Goal: Task Accomplishment & Management: Use online tool/utility

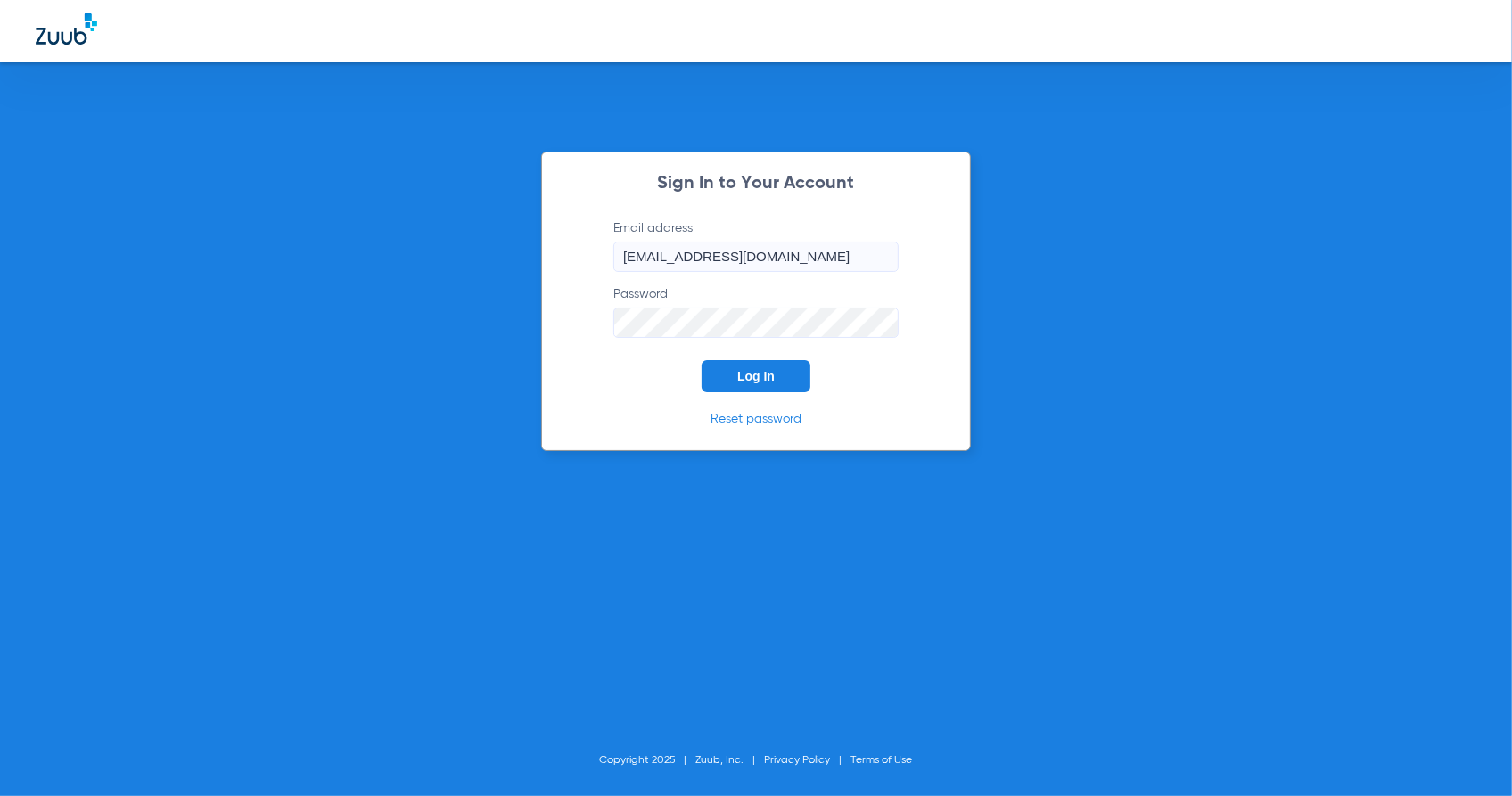
click at [755, 382] on span "Log In" at bounding box center [756, 375] width 38 height 14
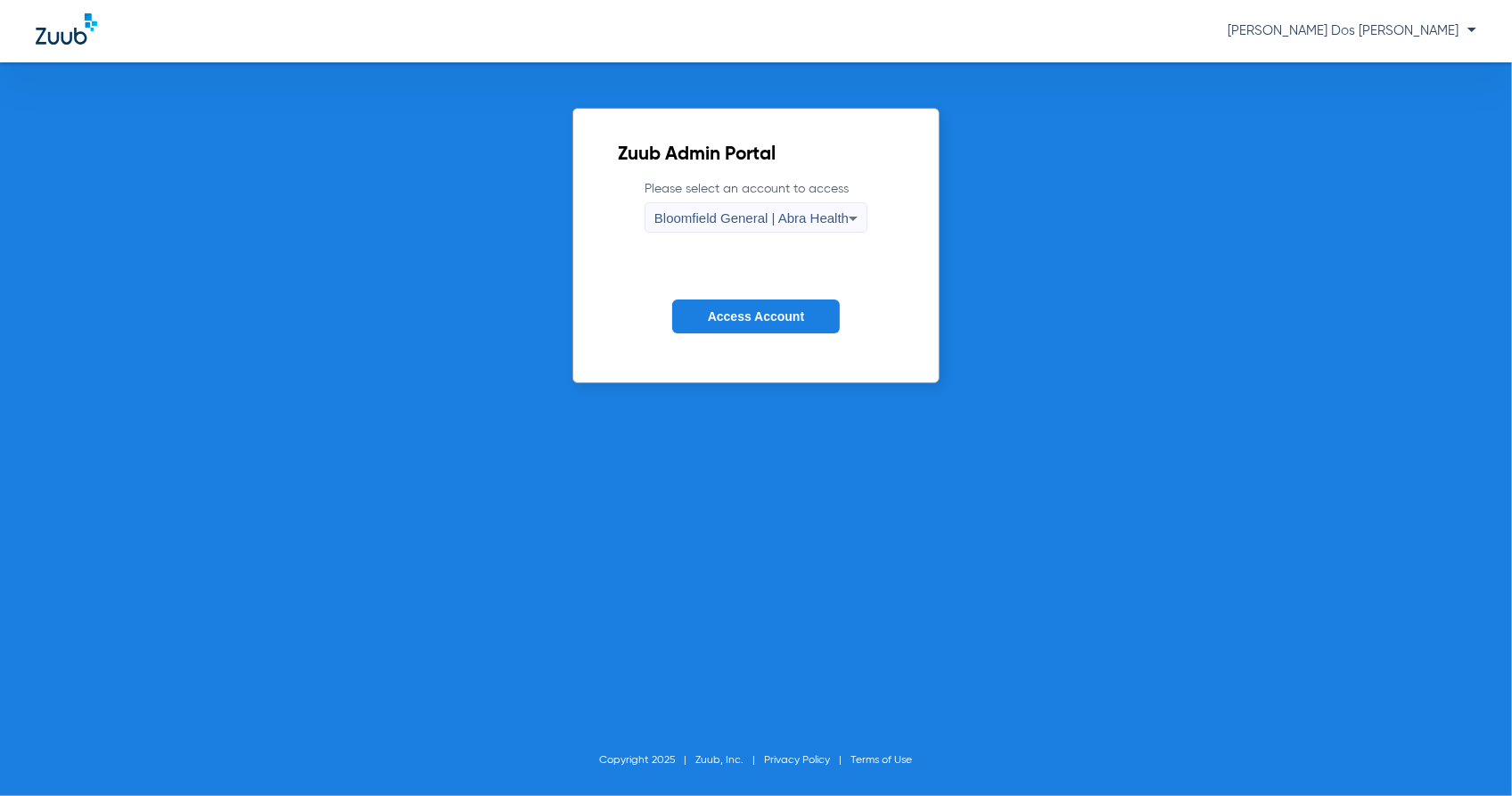
click at [760, 310] on span "Access Account" at bounding box center [756, 316] width 97 height 14
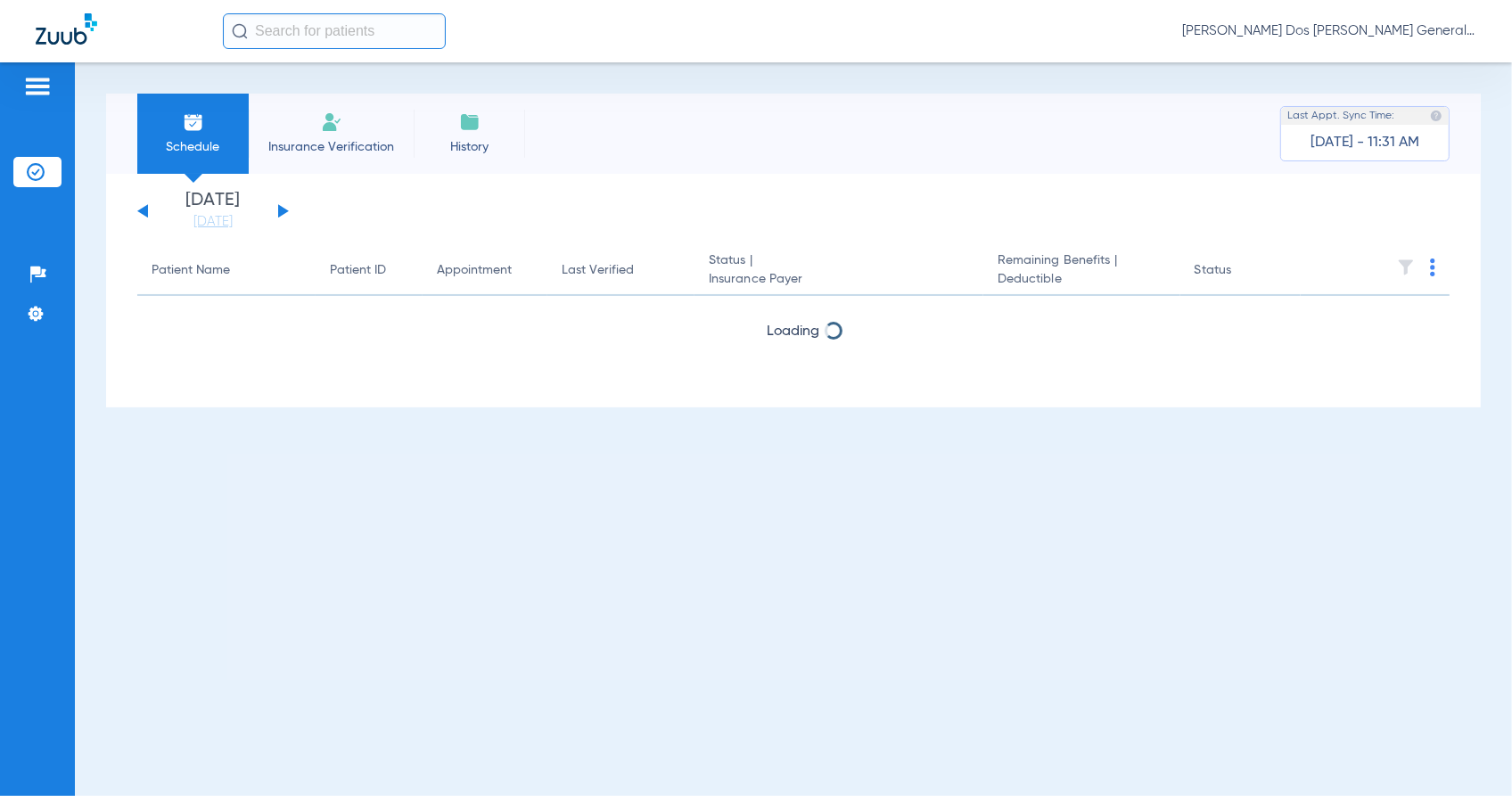
click at [272, 134] on li "Insurance Verification" at bounding box center [331, 134] width 165 height 81
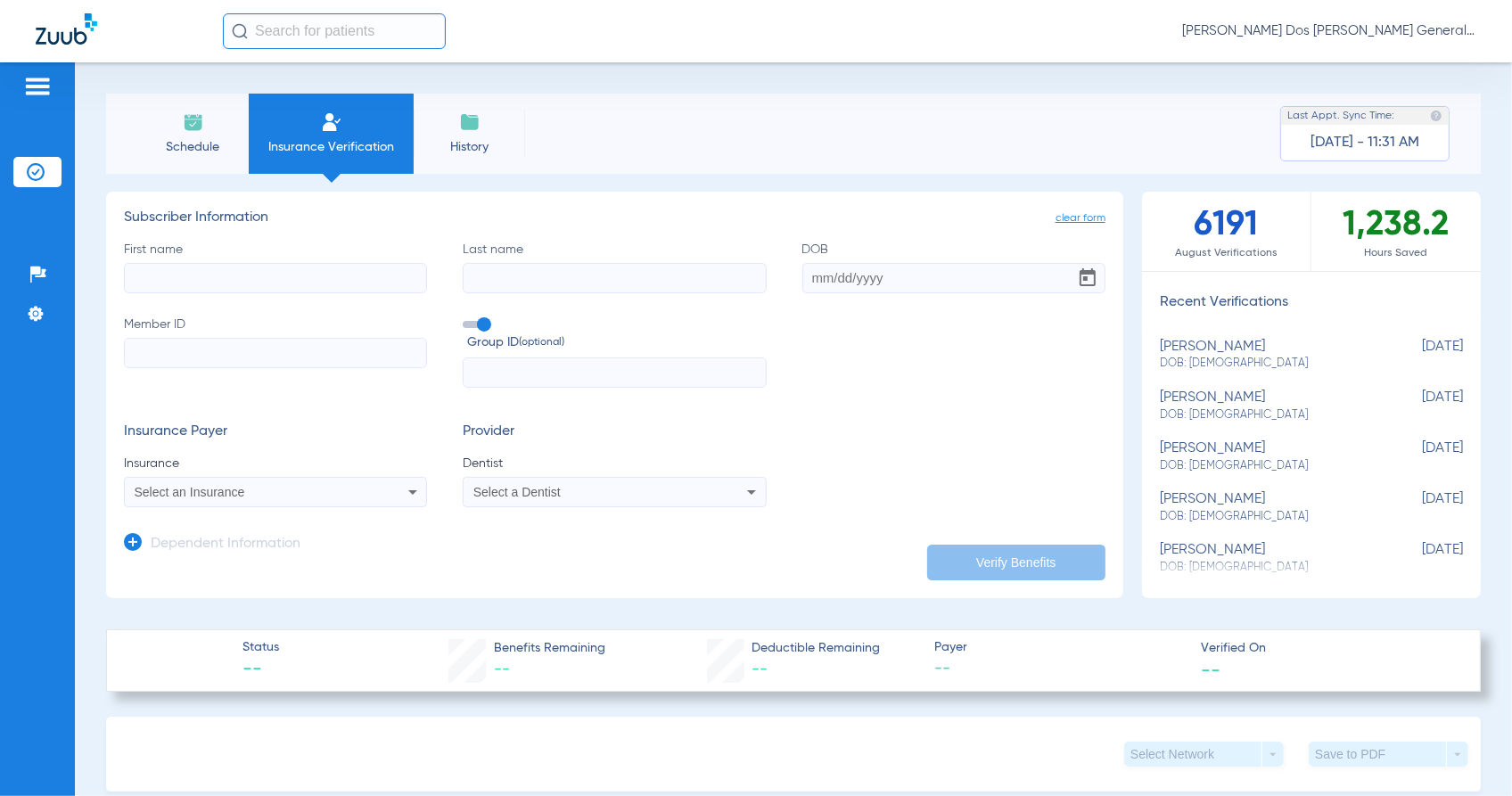
click at [285, 366] on input "Member ID" at bounding box center [276, 353] width 303 height 30
paste input "U7354675102"
type input "U7354675102"
click at [207, 263] on input "First name" at bounding box center [276, 279] width 303 height 30
type input "[PERSON_NAME]"
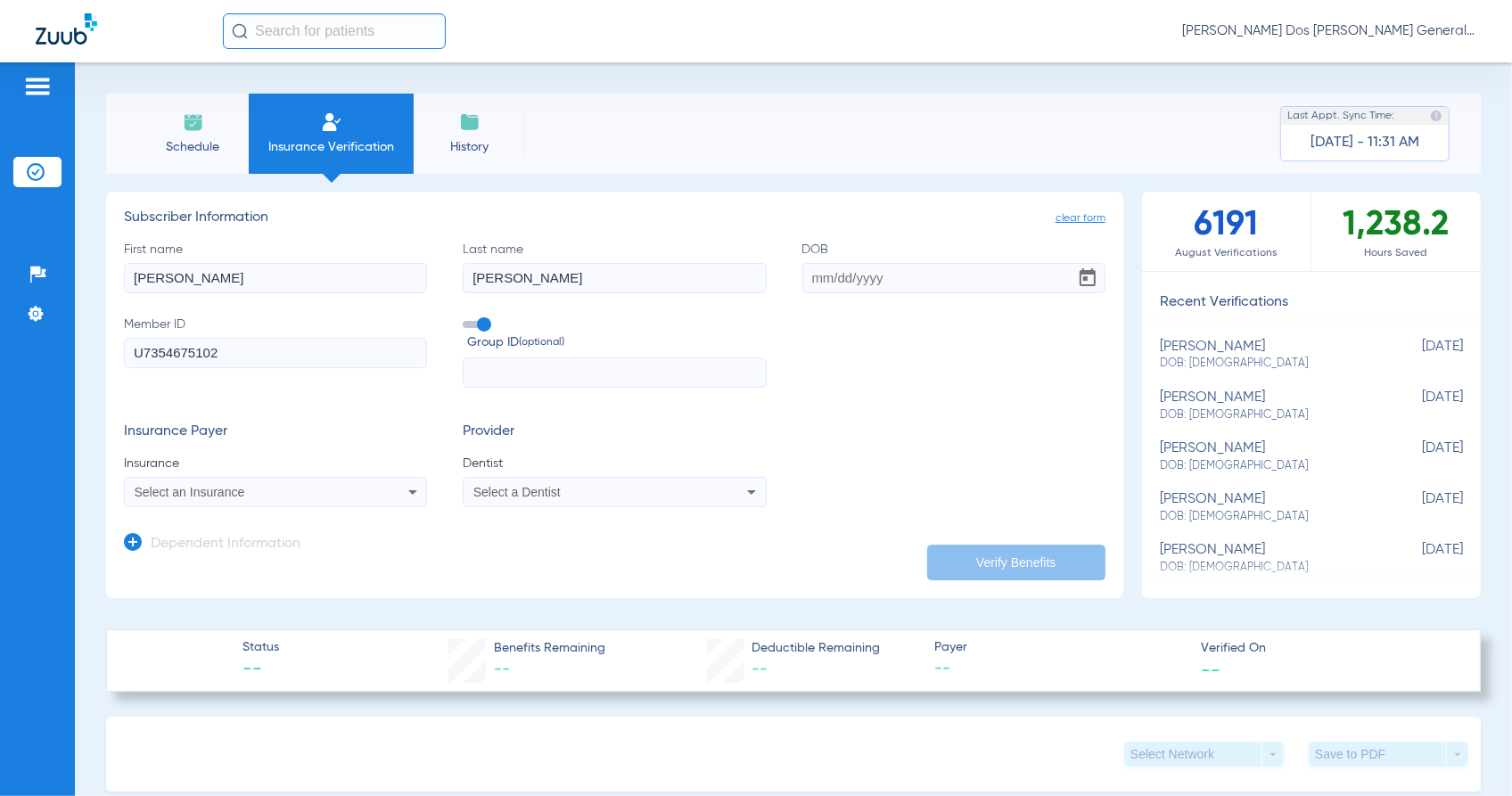
type input "[PERSON_NAME]"
type input "[DATE]"
click at [248, 474] on app-form-autocomplete "Insurance Select an Insurance" at bounding box center [276, 481] width 303 height 53
click at [248, 479] on mat-select "Select an Insurance" at bounding box center [276, 492] width 303 height 30
click at [592, 481] on div "Select a Dentist" at bounding box center [614, 492] width 301 height 22
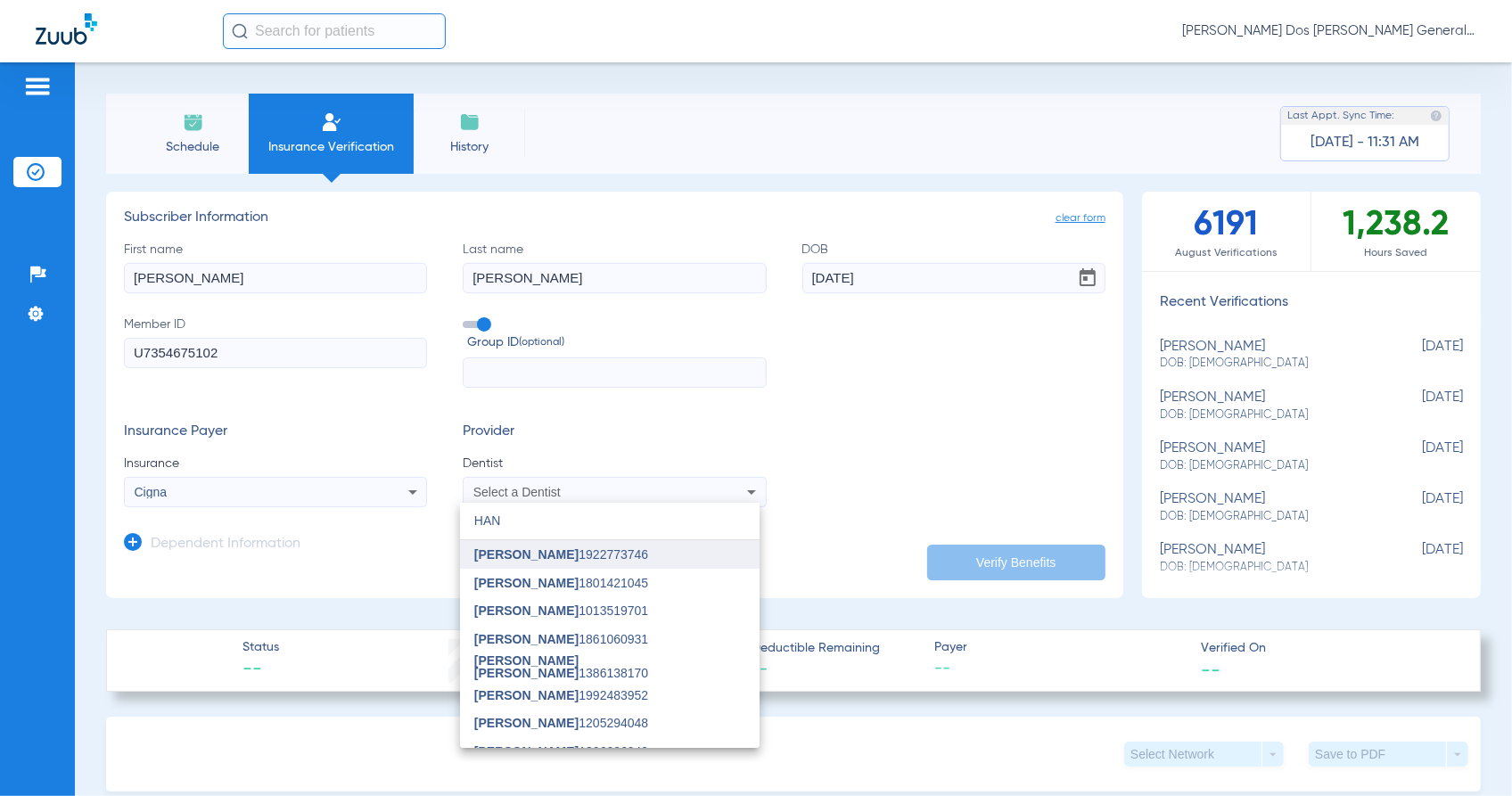
type input "HAN"
click at [636, 564] on mat-option "[PERSON_NAME] 1922773746" at bounding box center [610, 554] width 300 height 28
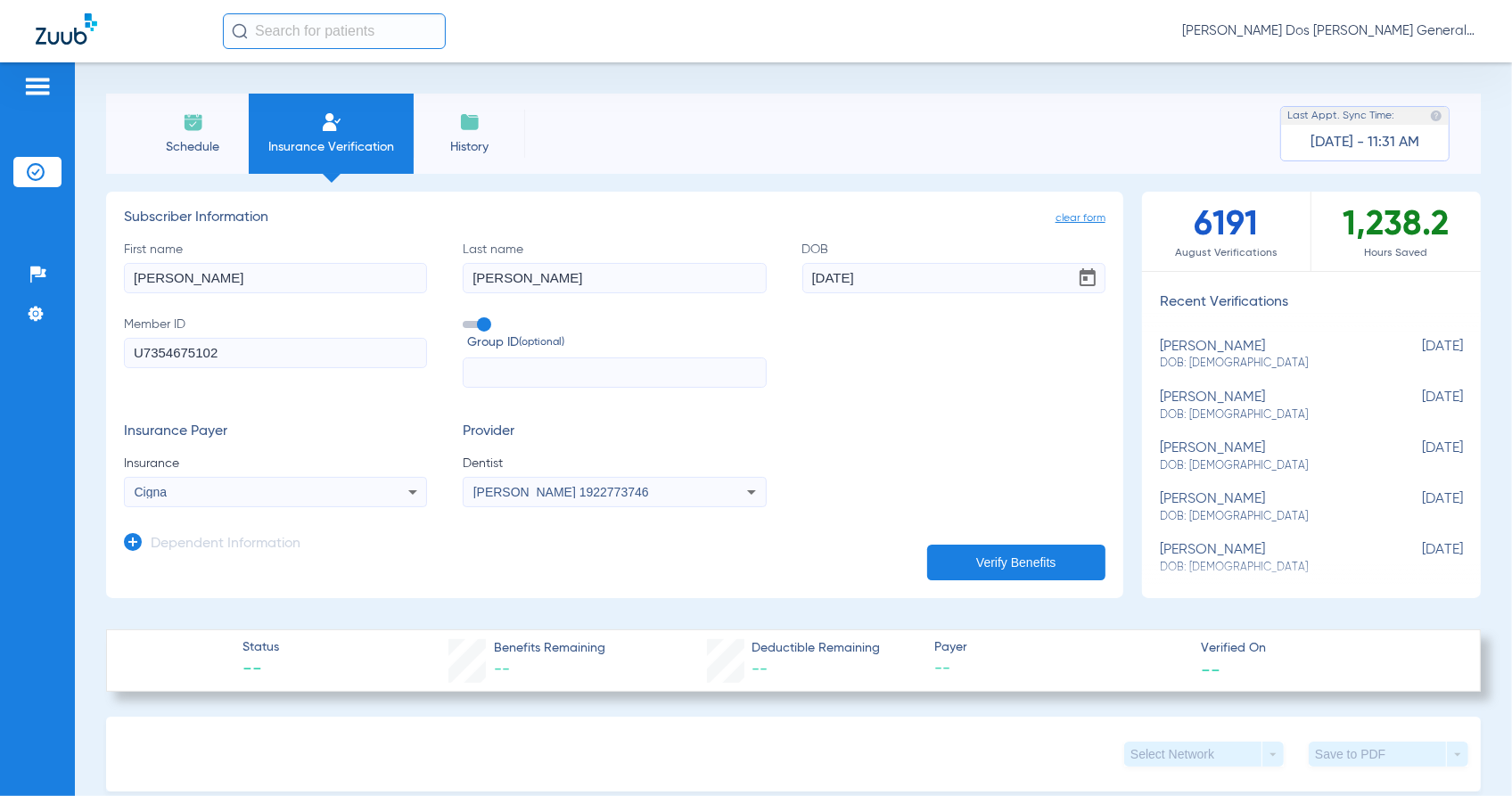
click at [1014, 566] on button "Verify Benefits" at bounding box center [1016, 563] width 178 height 36
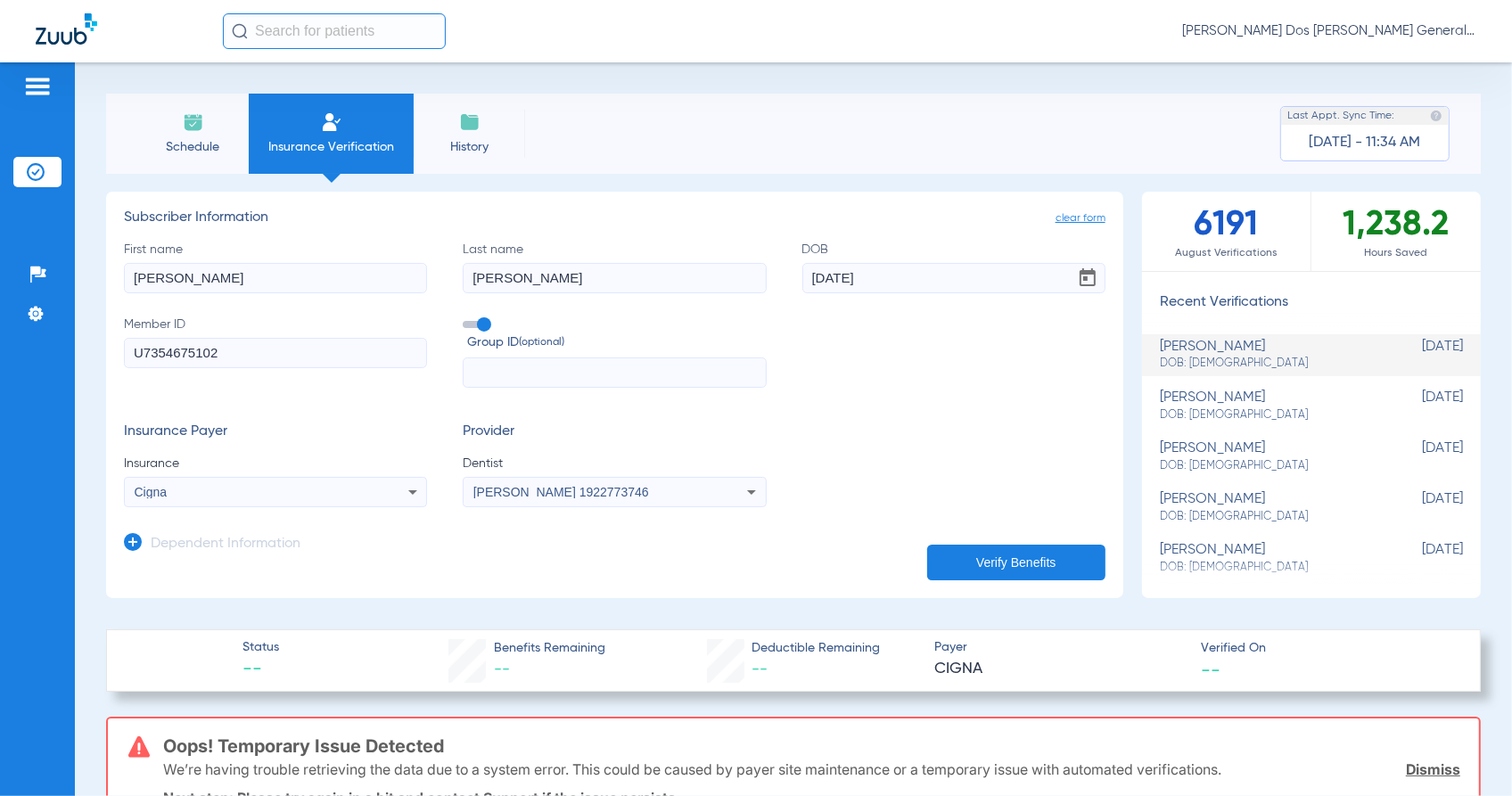
click at [287, 227] on app-subscriber-form "Subscriber Information First name [PERSON_NAME] Last name [PERSON_NAME] [DEMOGR…" at bounding box center [615, 358] width 982 height 298
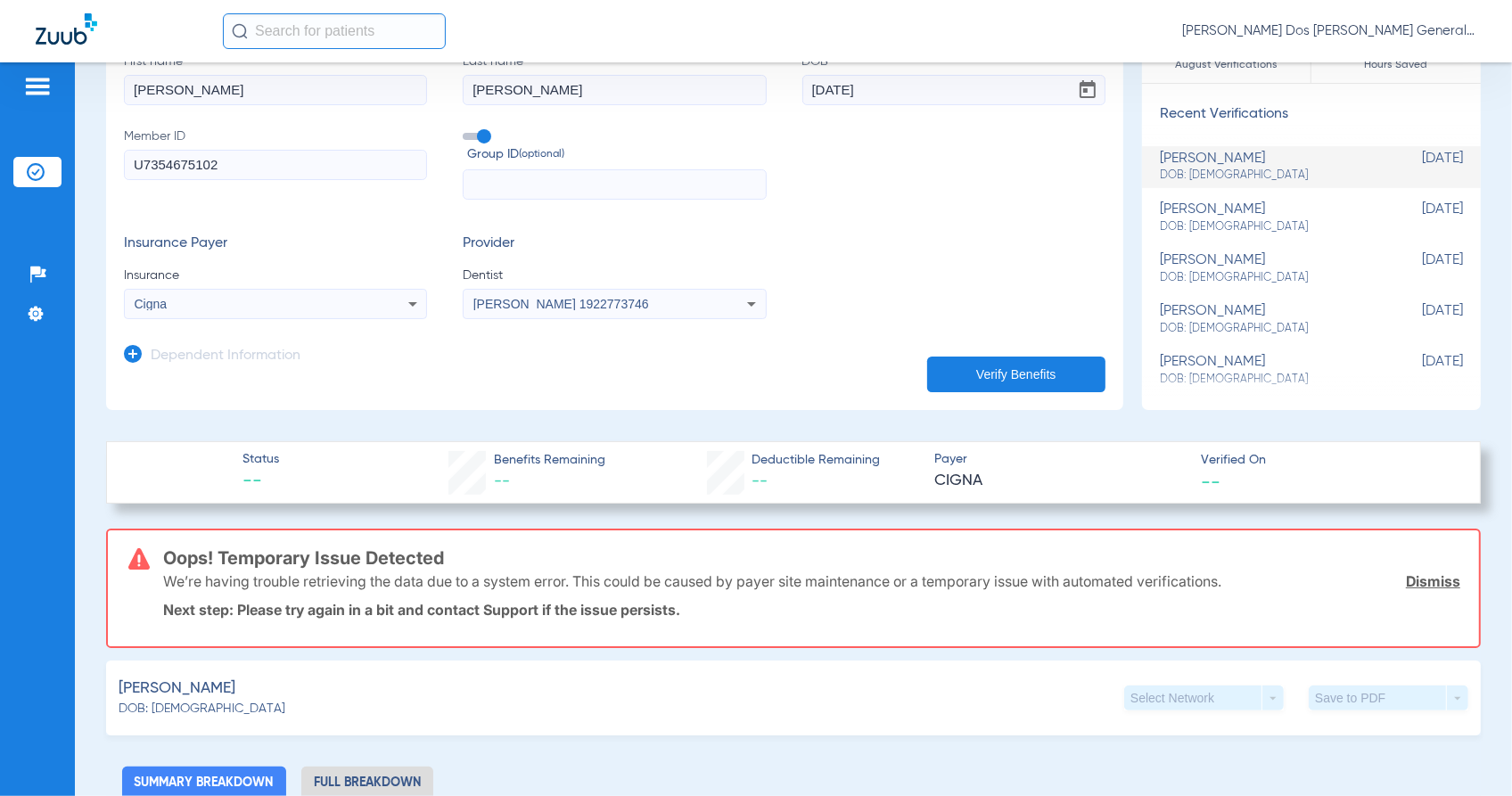
scroll to position [223, 0]
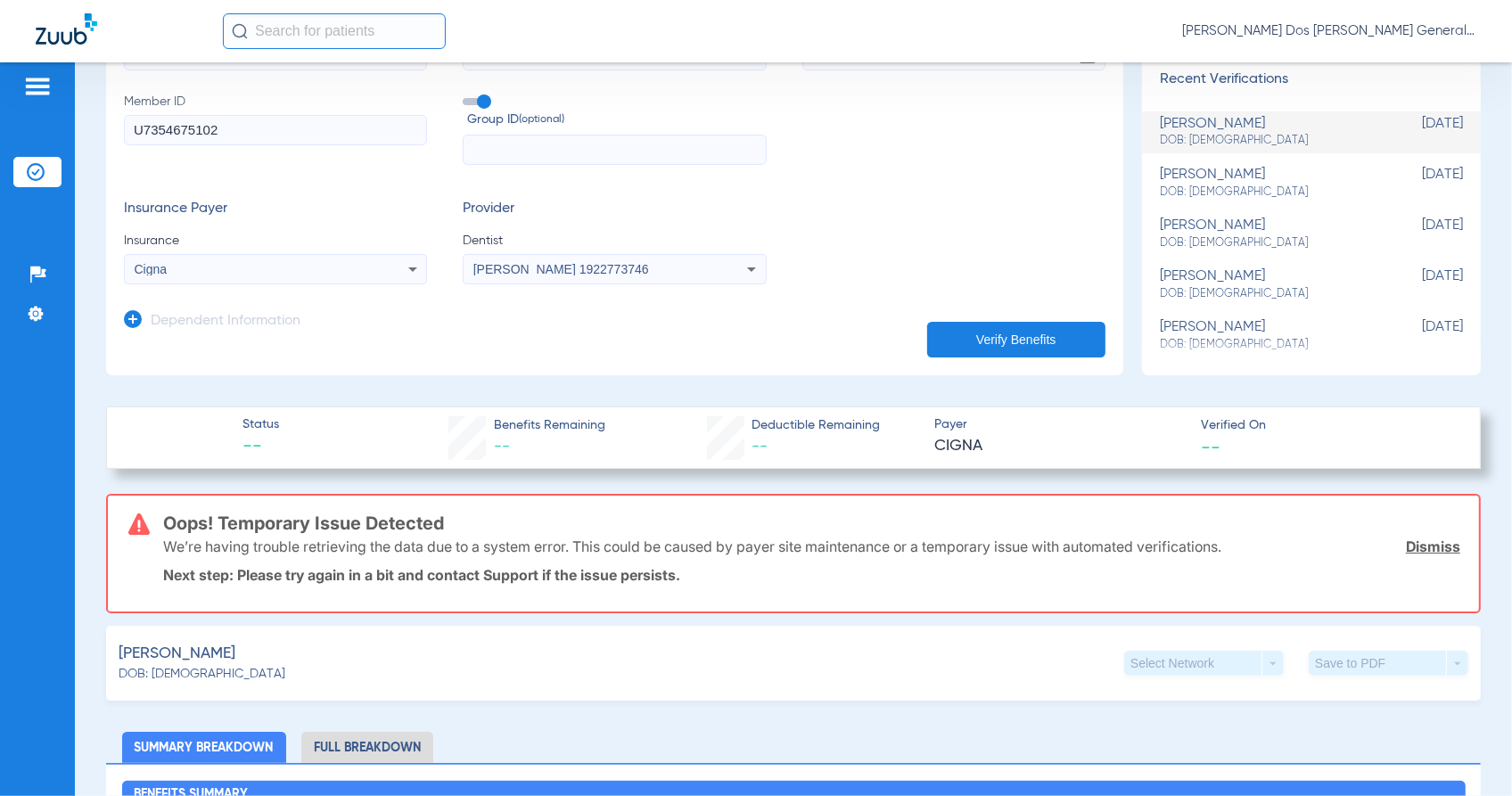
click at [282, 129] on input "U7354675102" at bounding box center [276, 130] width 303 height 30
type input "U73546751"
click at [987, 341] on button "Verify Benefits" at bounding box center [1016, 340] width 178 height 36
drag, startPoint x: 170, startPoint y: 526, endPoint x: 678, endPoint y: 518, distance: 508.1
click at [678, 518] on h3 "Oops! Temporary Issue Detected" at bounding box center [811, 523] width 1298 height 18
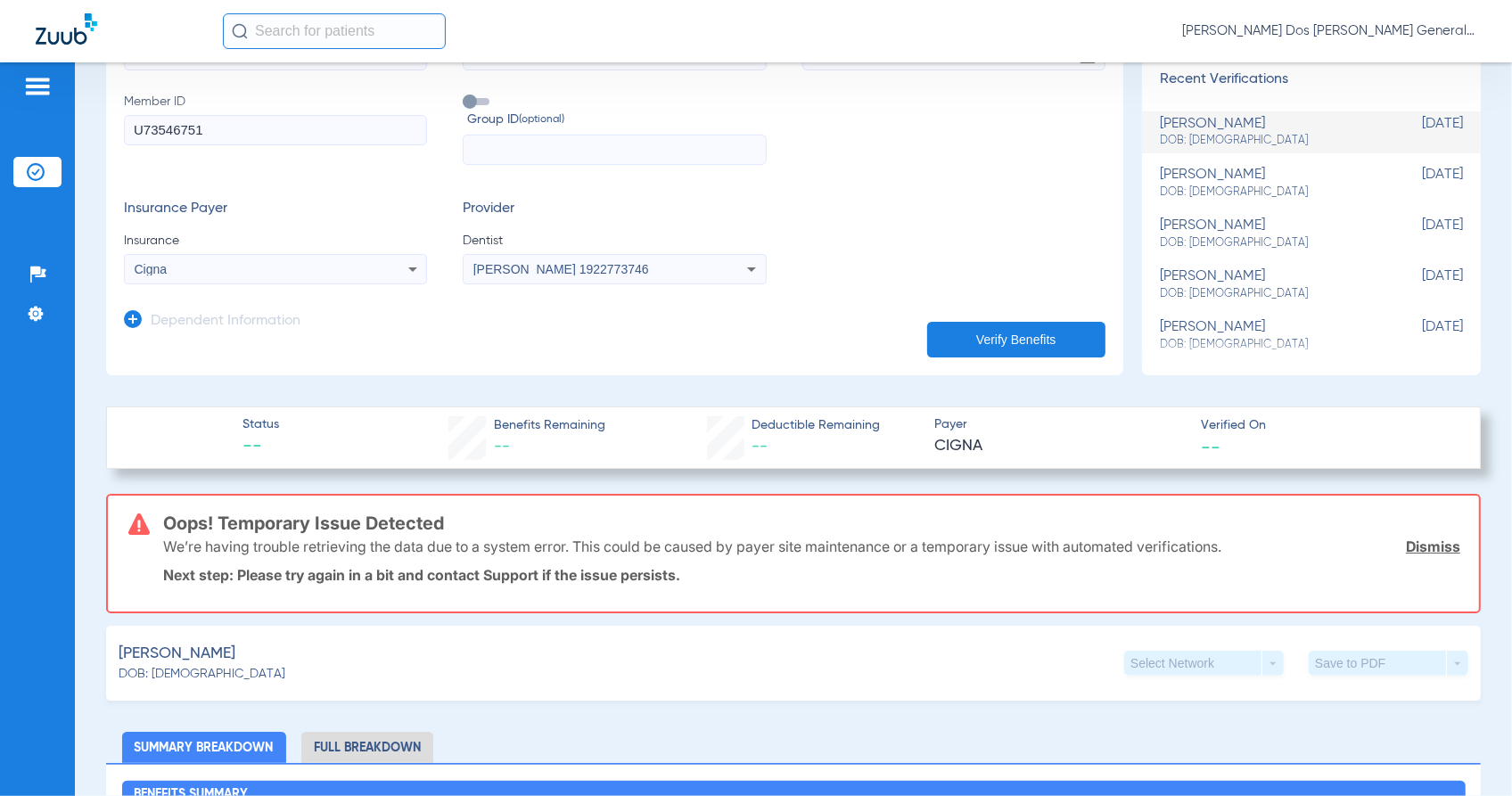
drag, startPoint x: 678, startPoint y: 518, endPoint x: 715, endPoint y: 560, distance: 56.0
click at [715, 560] on div "We’re having trouble retrieving the data due to a system error. This could be c…" at bounding box center [811, 546] width 1298 height 46
click at [660, 579] on div "Oops! Temporary Issue Detected We’re having trouble retrieving the data due to …" at bounding box center [811, 553] width 1298 height 116
click at [662, 575] on p "Next step: Please try again in a bit and contact Support if the issue persists." at bounding box center [811, 574] width 1298 height 18
click at [783, 595] on div "Oops! Temporary Issue Detected We’re having trouble retrieving the data due to …" at bounding box center [811, 553] width 1298 height 116
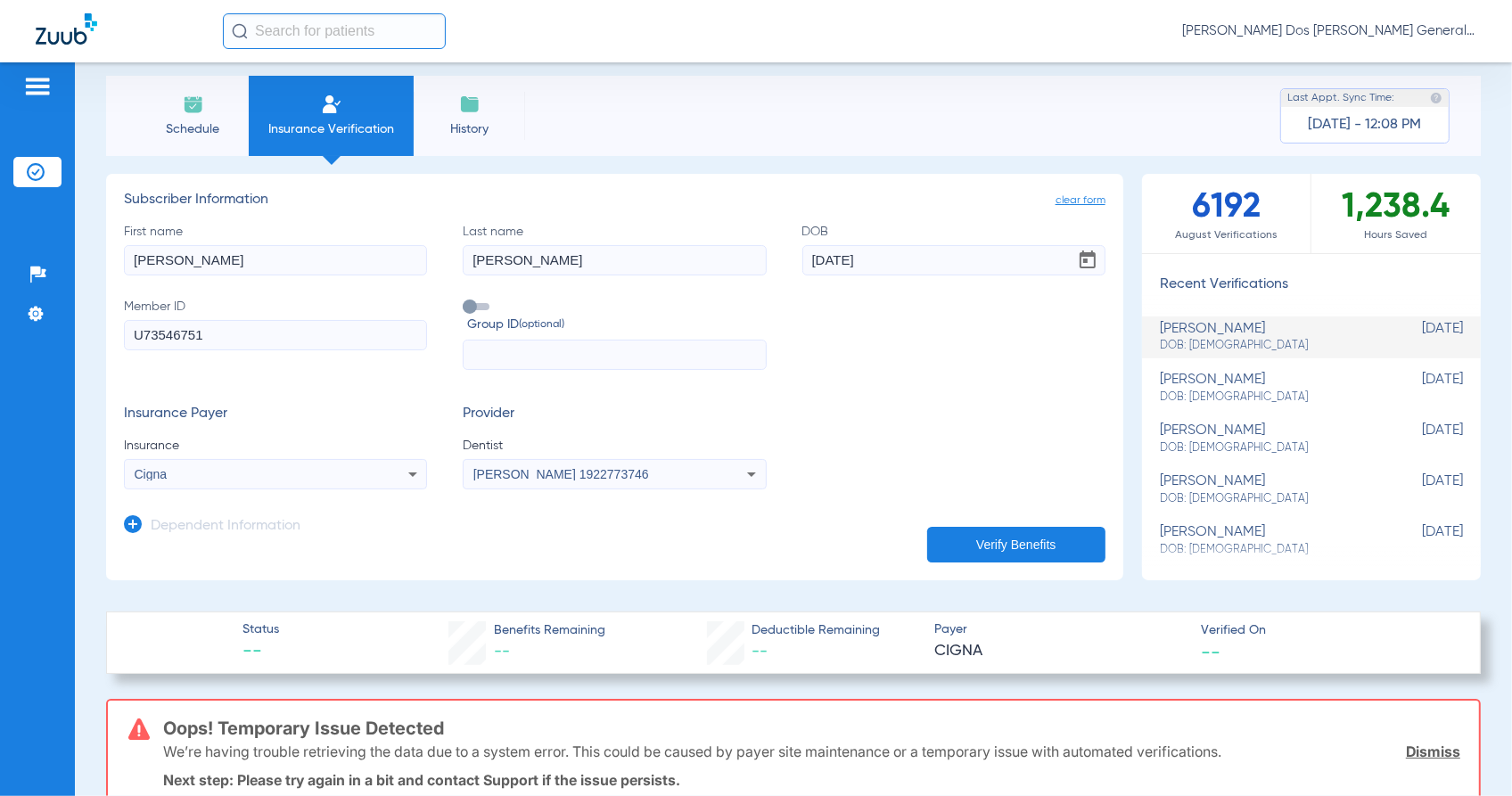
scroll to position [0, 0]
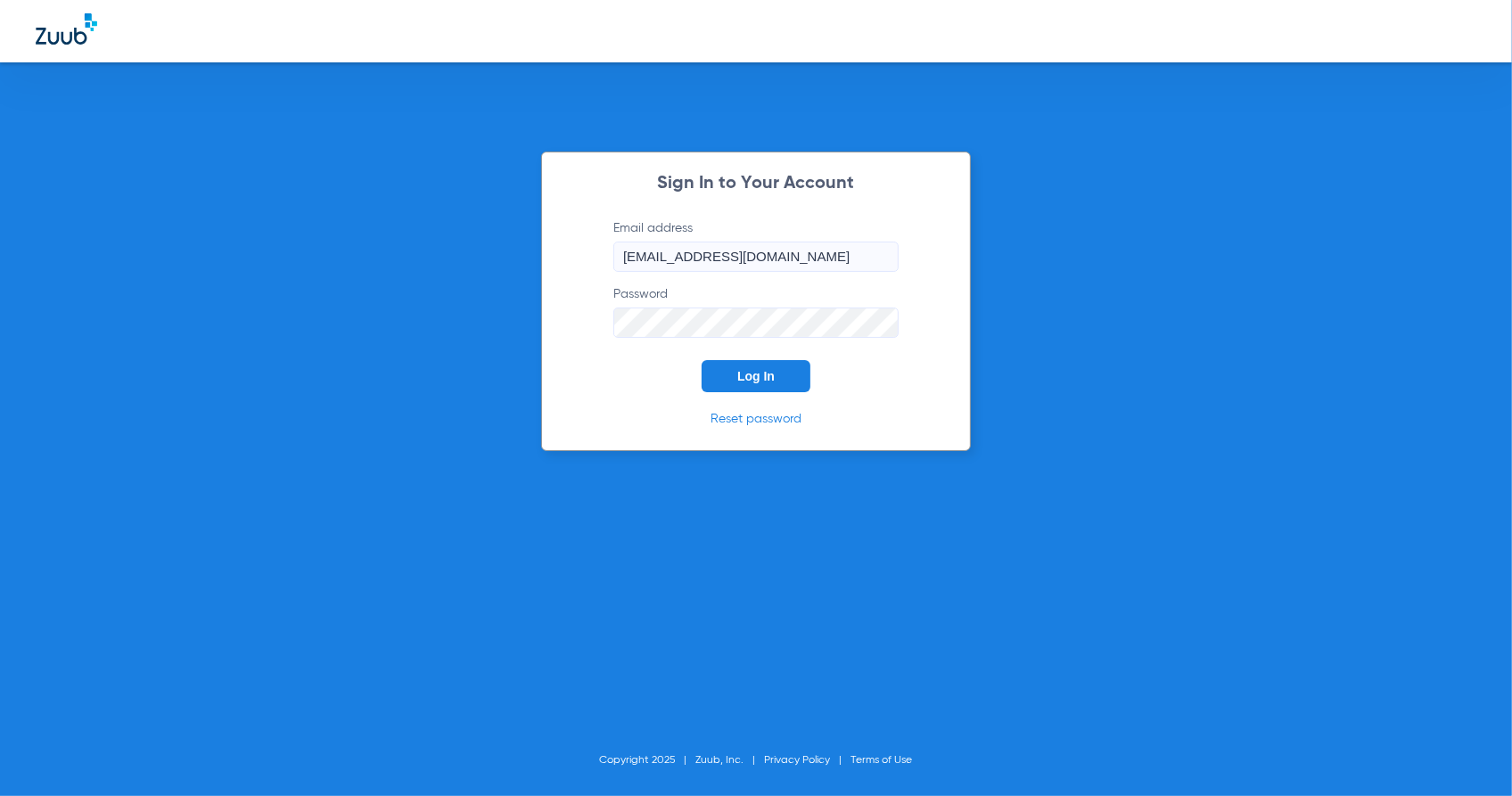
click at [770, 370] on span "Log In" at bounding box center [756, 375] width 38 height 14
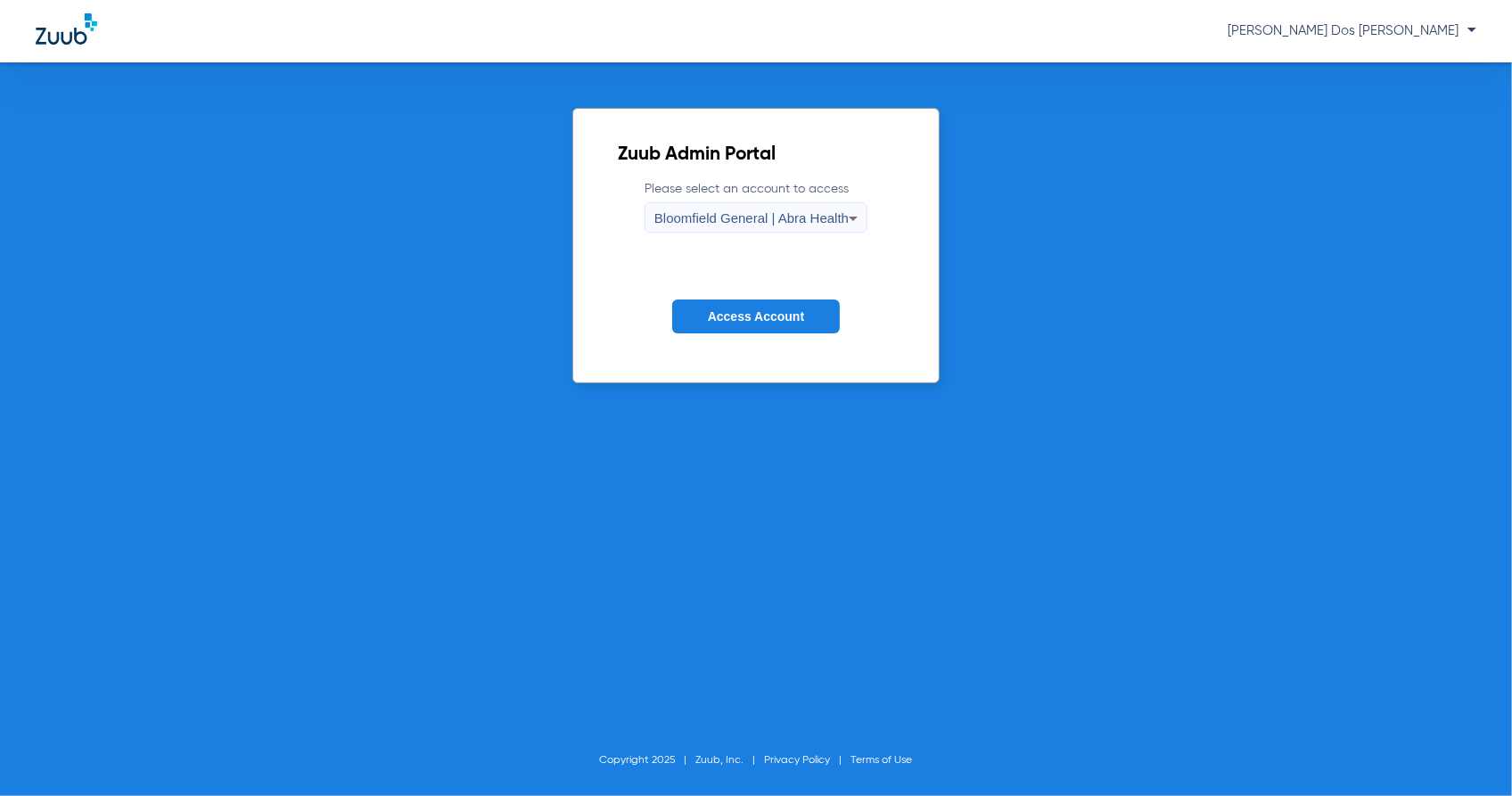
click at [743, 350] on form "Please select an account to access Bloomfield General | Abra Health Access Acco…" at bounding box center [756, 270] width 277 height 181
click at [724, 317] on span "Access Account" at bounding box center [756, 316] width 97 height 14
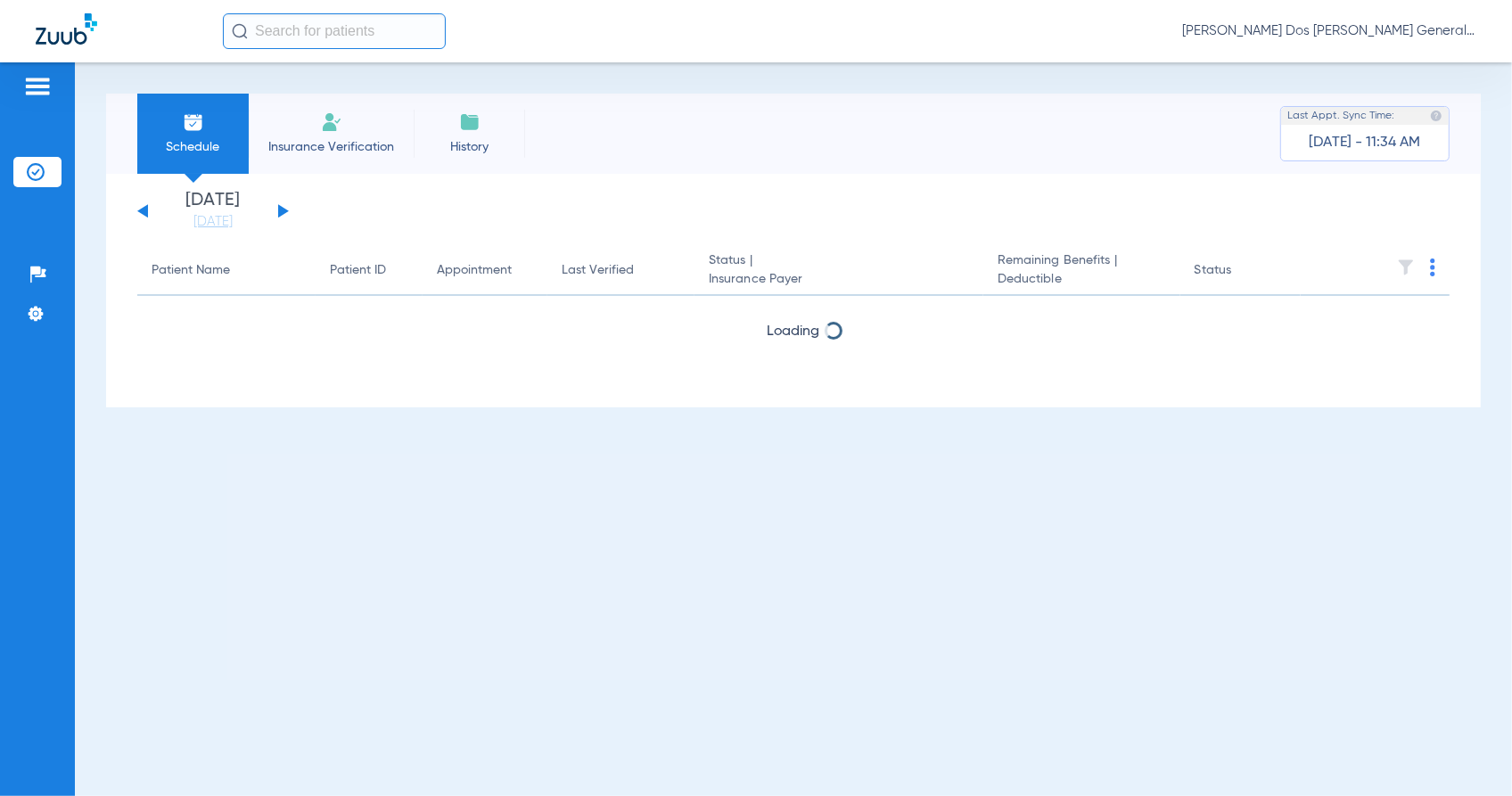
click at [306, 148] on span "Insurance Verification" at bounding box center [332, 147] width 138 height 18
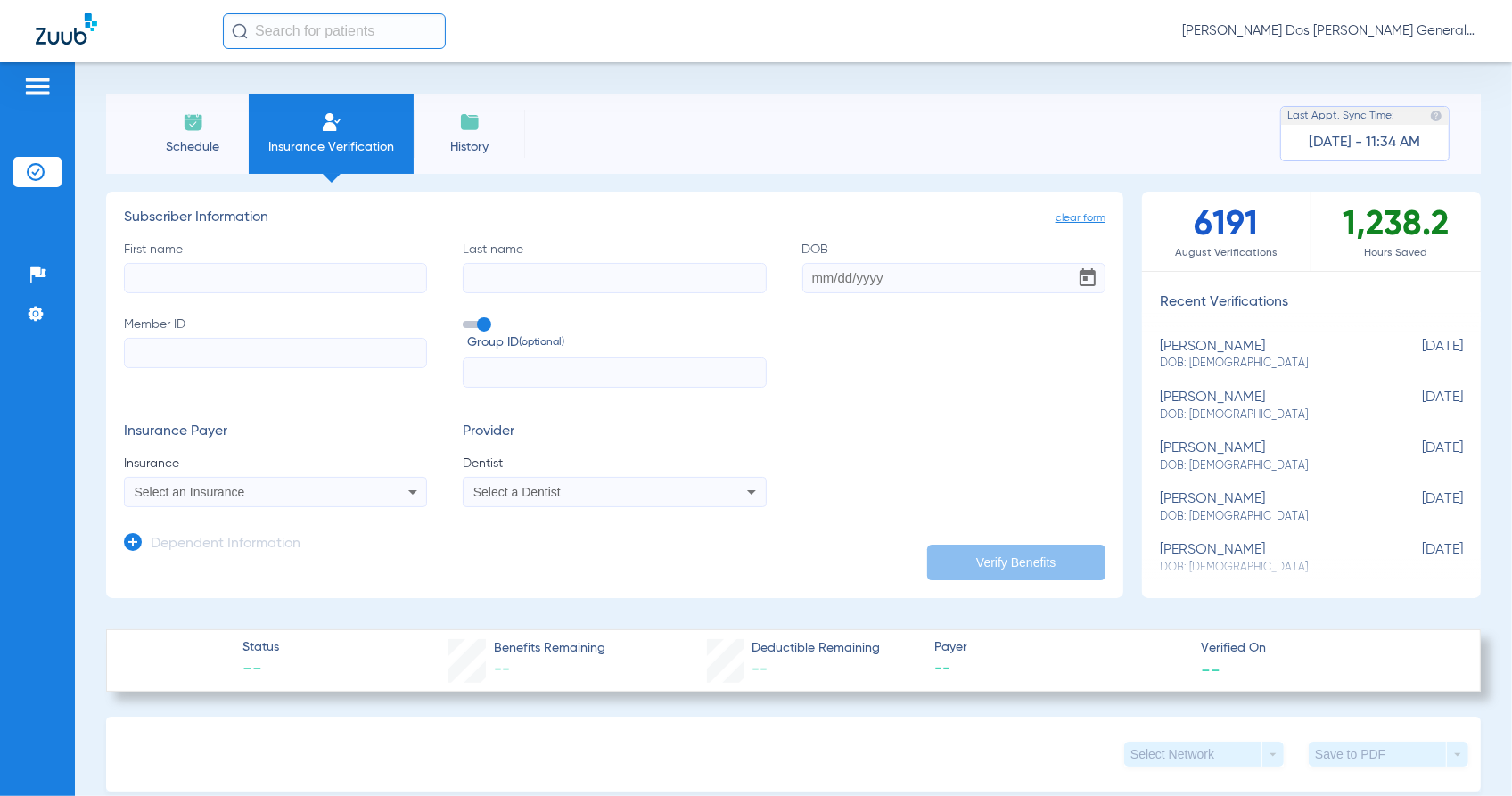
click at [297, 363] on input "Member ID" at bounding box center [276, 353] width 303 height 30
paste input "W235678762"
type input "W235678762"
click at [211, 278] on input "First name" at bounding box center [276, 279] width 303 height 30
type input "JORDAN"
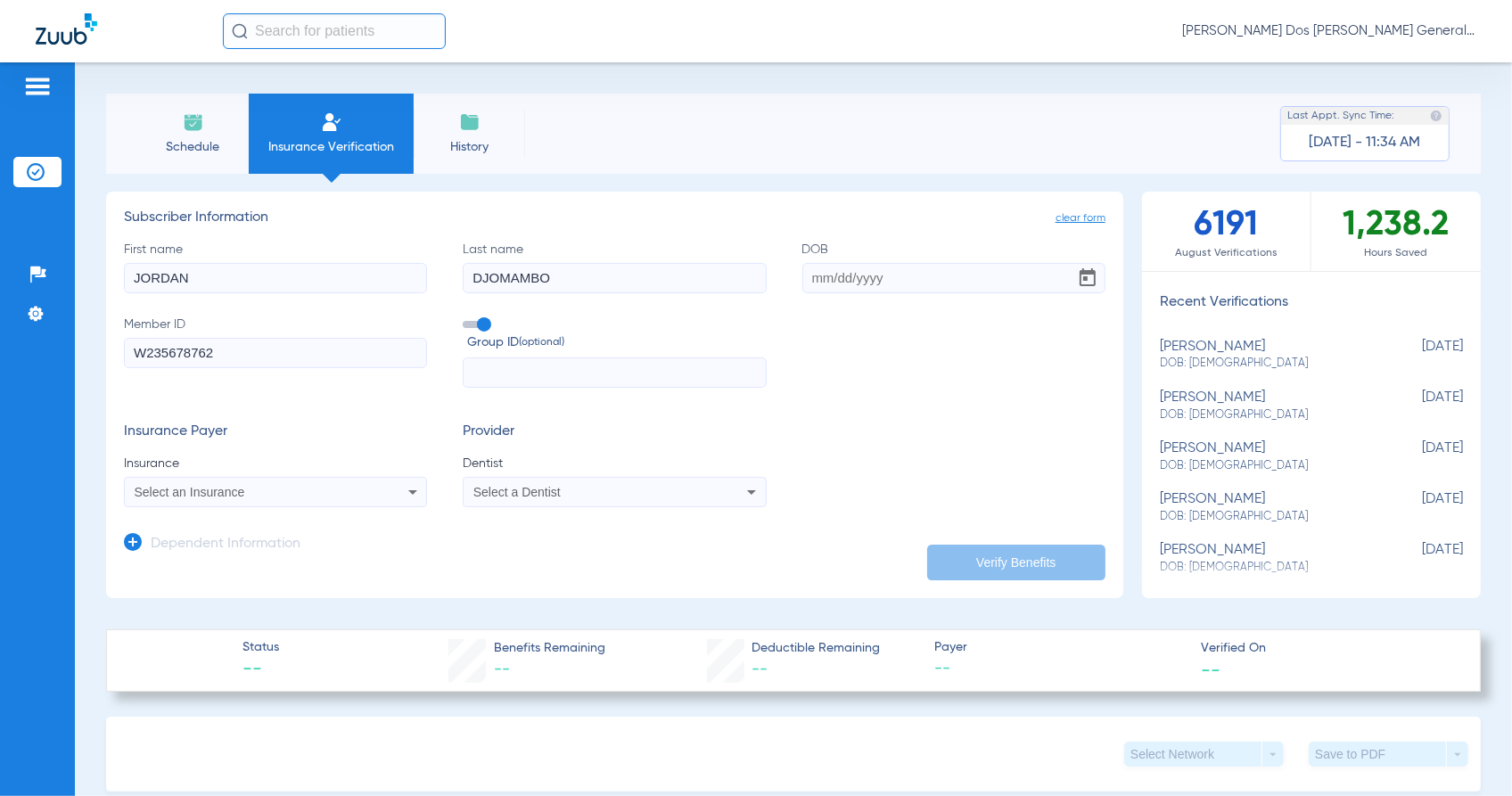
type input "DJOMAMBO"
type input "02/17/2009"
click at [184, 495] on span "Select an Insurance" at bounding box center [190, 492] width 111 height 14
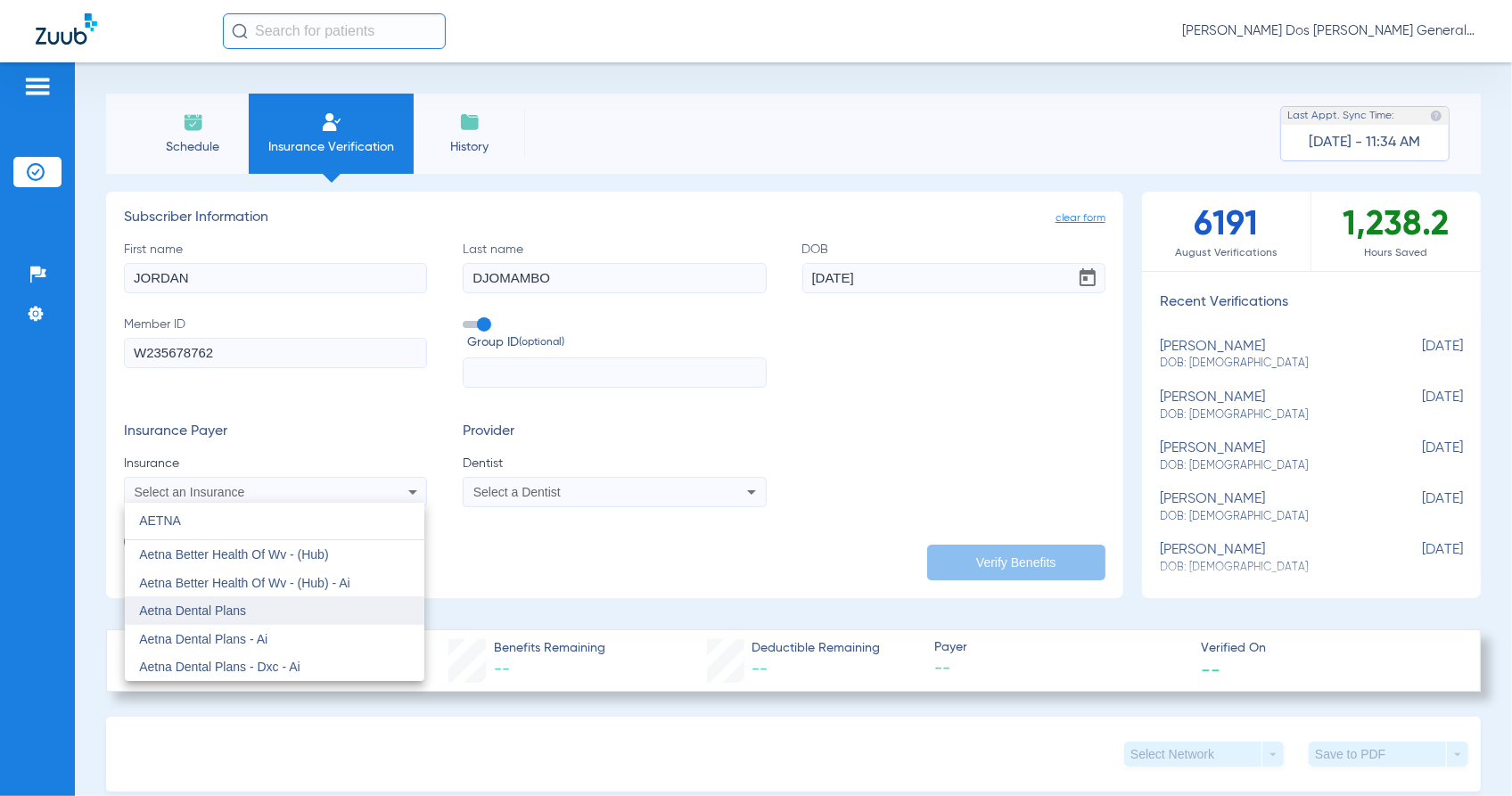
type input "AETNA"
click at [264, 608] on mat-option "Aetna Dental Plans" at bounding box center [275, 610] width 300 height 28
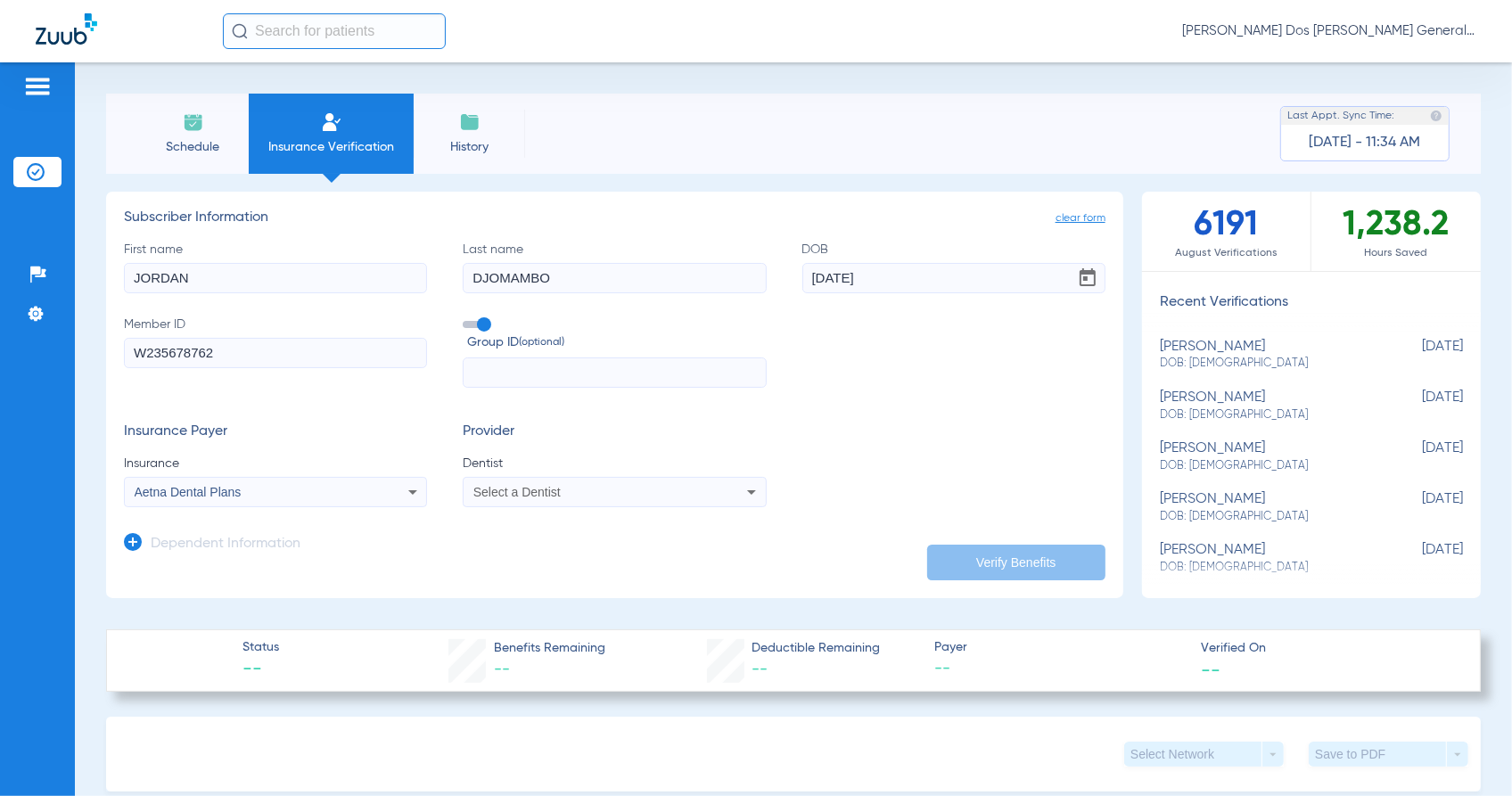
click at [611, 475] on app-form-autocomplete "Dentist Select a Dentist" at bounding box center [614, 481] width 303 height 53
click at [616, 492] on div "Select a Dentist" at bounding box center [587, 492] width 227 height 12
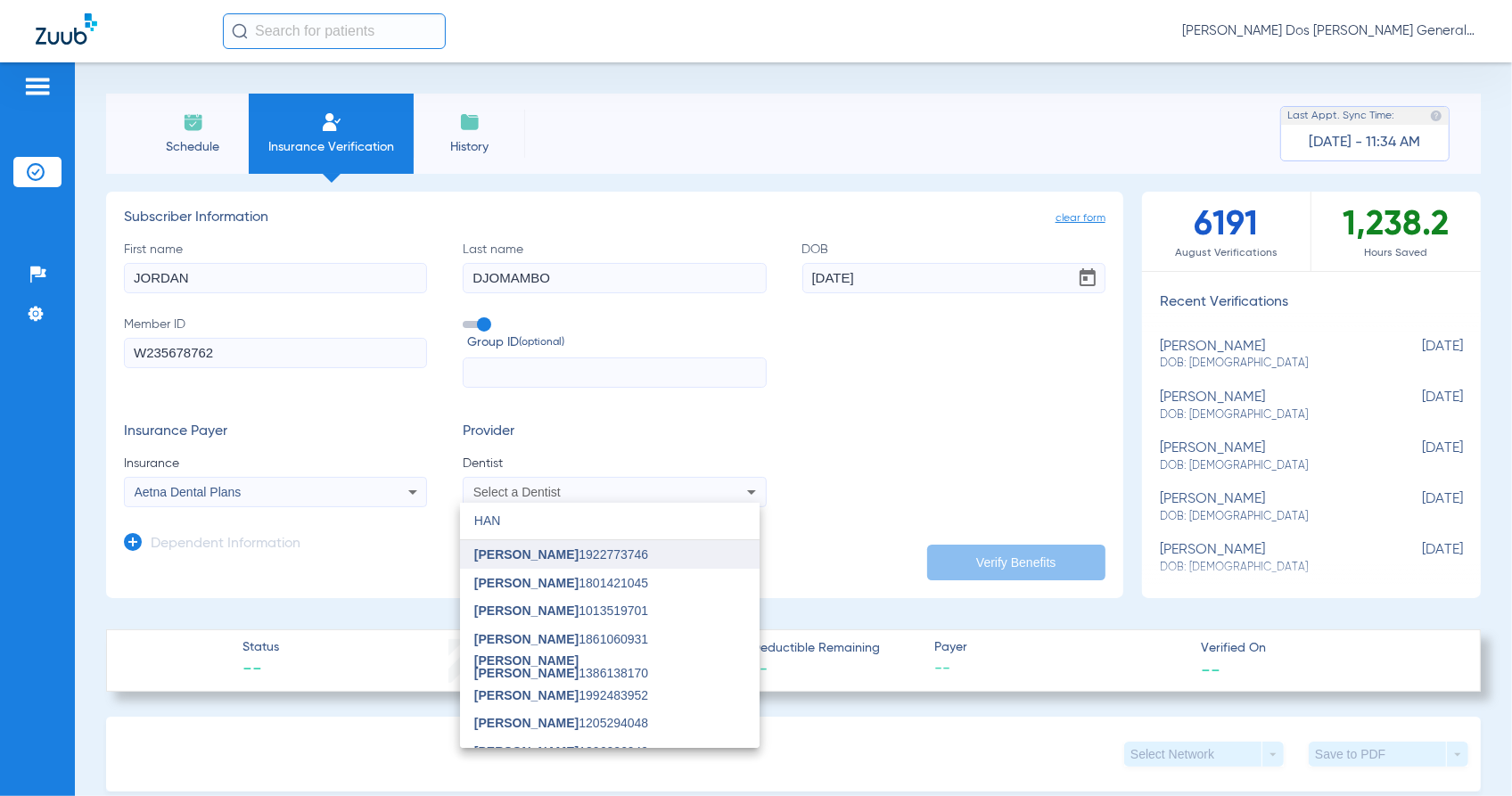
type input "HAN"
click at [605, 552] on mat-option "[PERSON_NAME] 1922773746" at bounding box center [610, 554] width 300 height 28
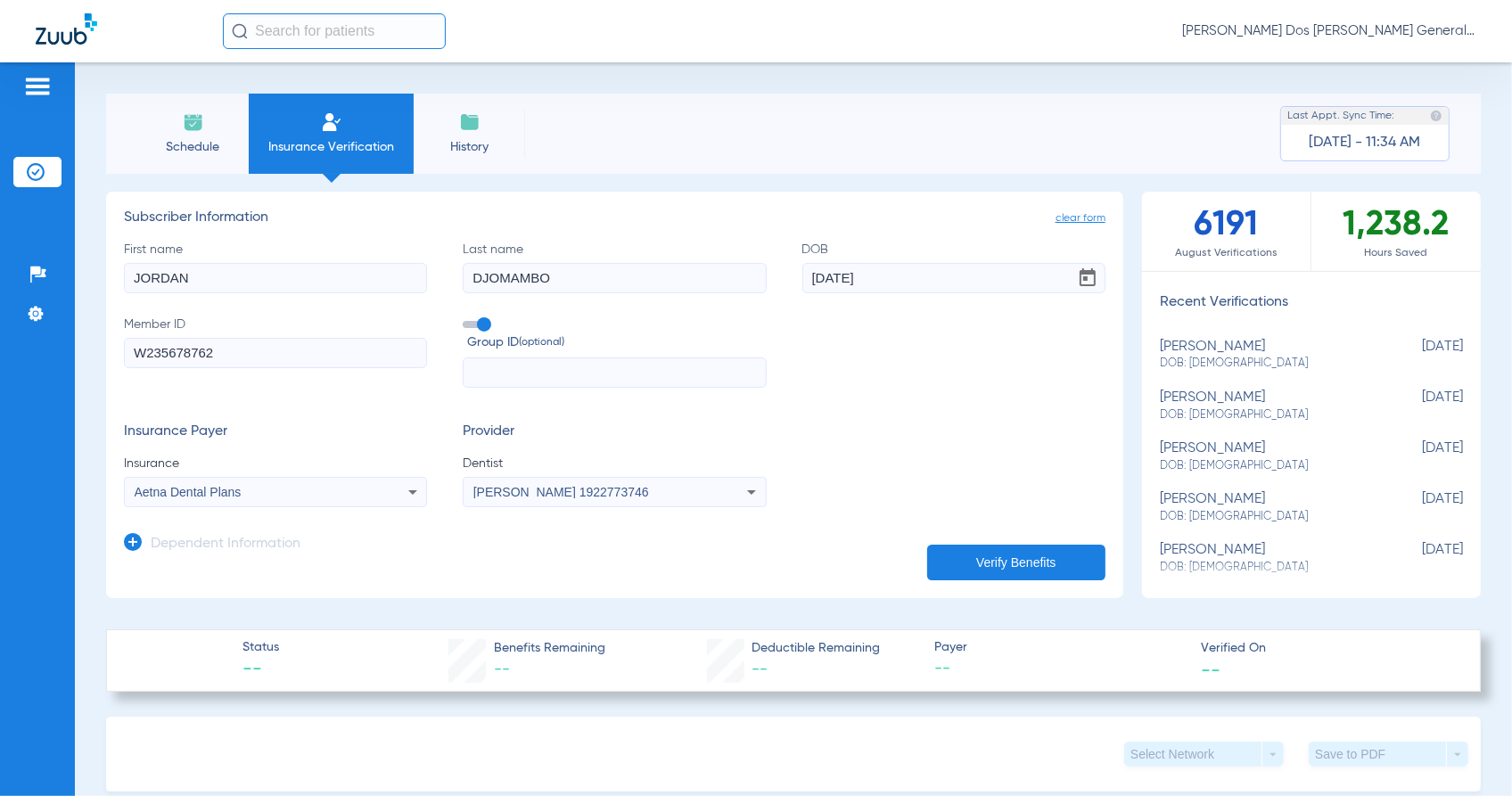
click at [1035, 569] on button "Verify Benefits" at bounding box center [1016, 563] width 178 height 36
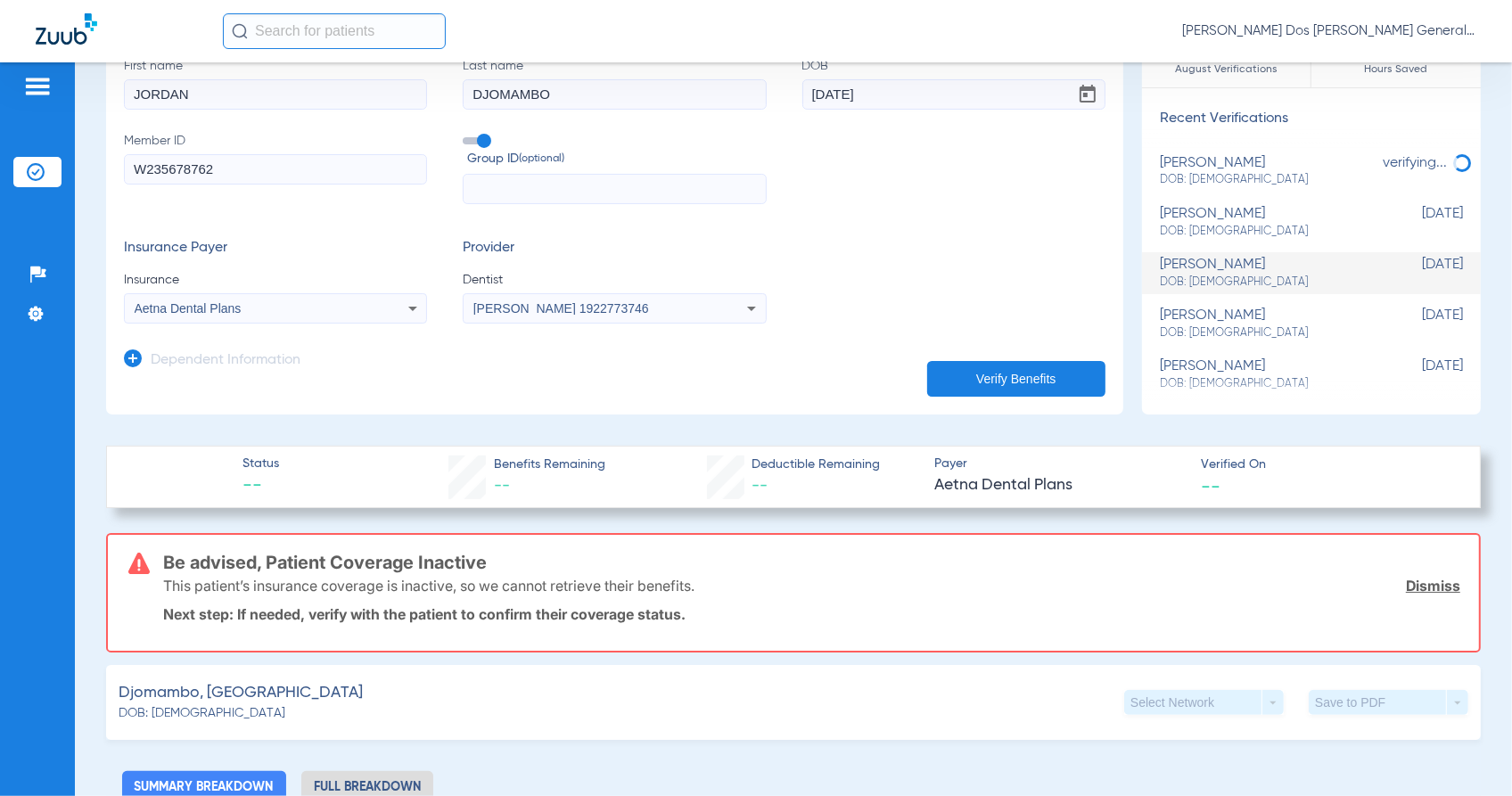
scroll to position [223, 0]
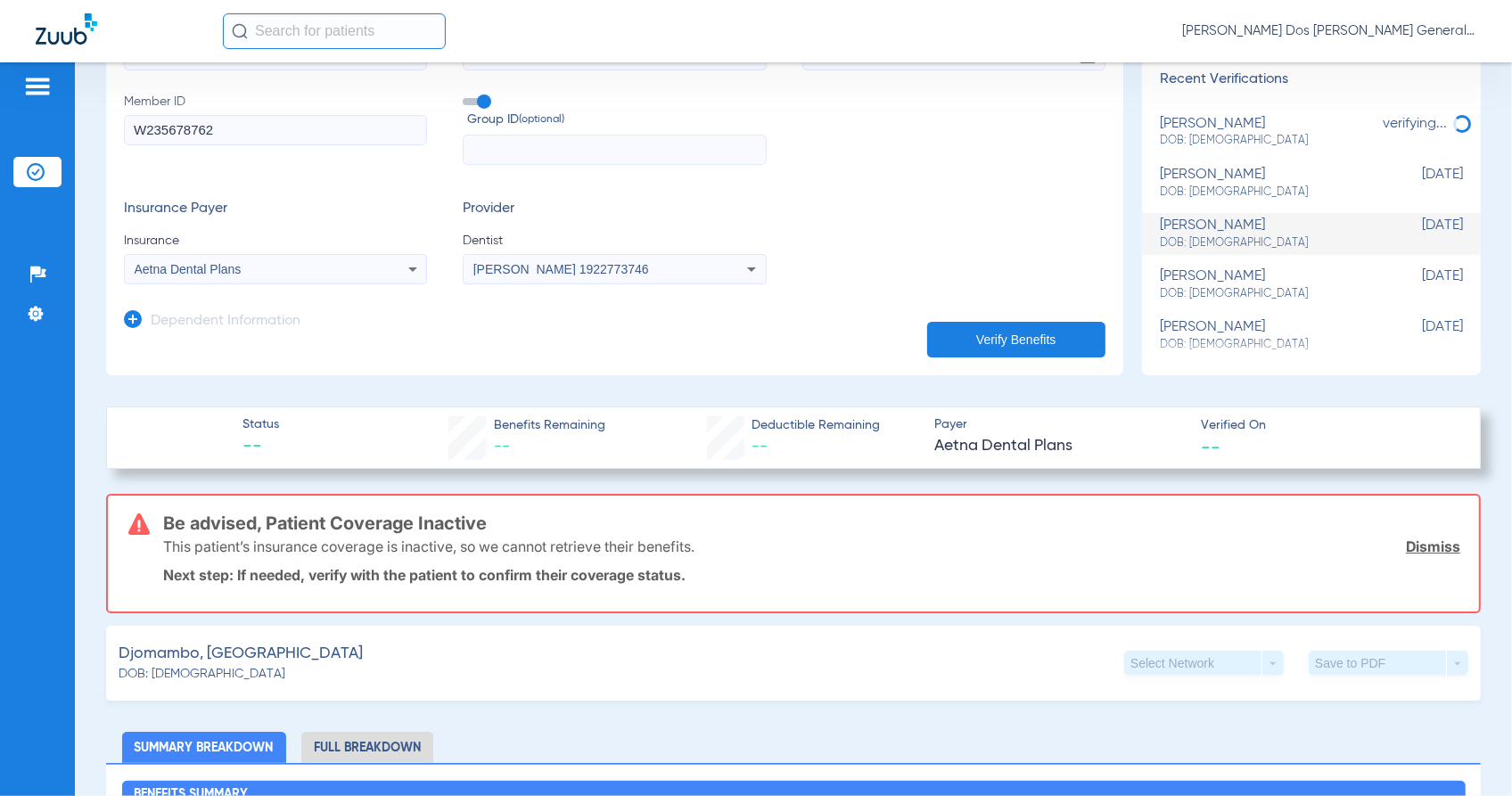
drag, startPoint x: 156, startPoint y: 517, endPoint x: 699, endPoint y: 560, distance: 544.7
click at [699, 560] on div "Be advised, Patient Coverage Inactive This patient’s insurance coverage is inac…" at bounding box center [793, 553] width 1375 height 119
drag, startPoint x: 699, startPoint y: 560, endPoint x: 674, endPoint y: 540, distance: 32.0
copy div "Be advised, Patient Coverage Inactive This patient’s insurance coverage is inac…"
click at [865, 238] on div "Insurance Payer Insurance Aetna Dental Plans Provider Dentist Han Kim 1922773746" at bounding box center [615, 243] width 982 height 83
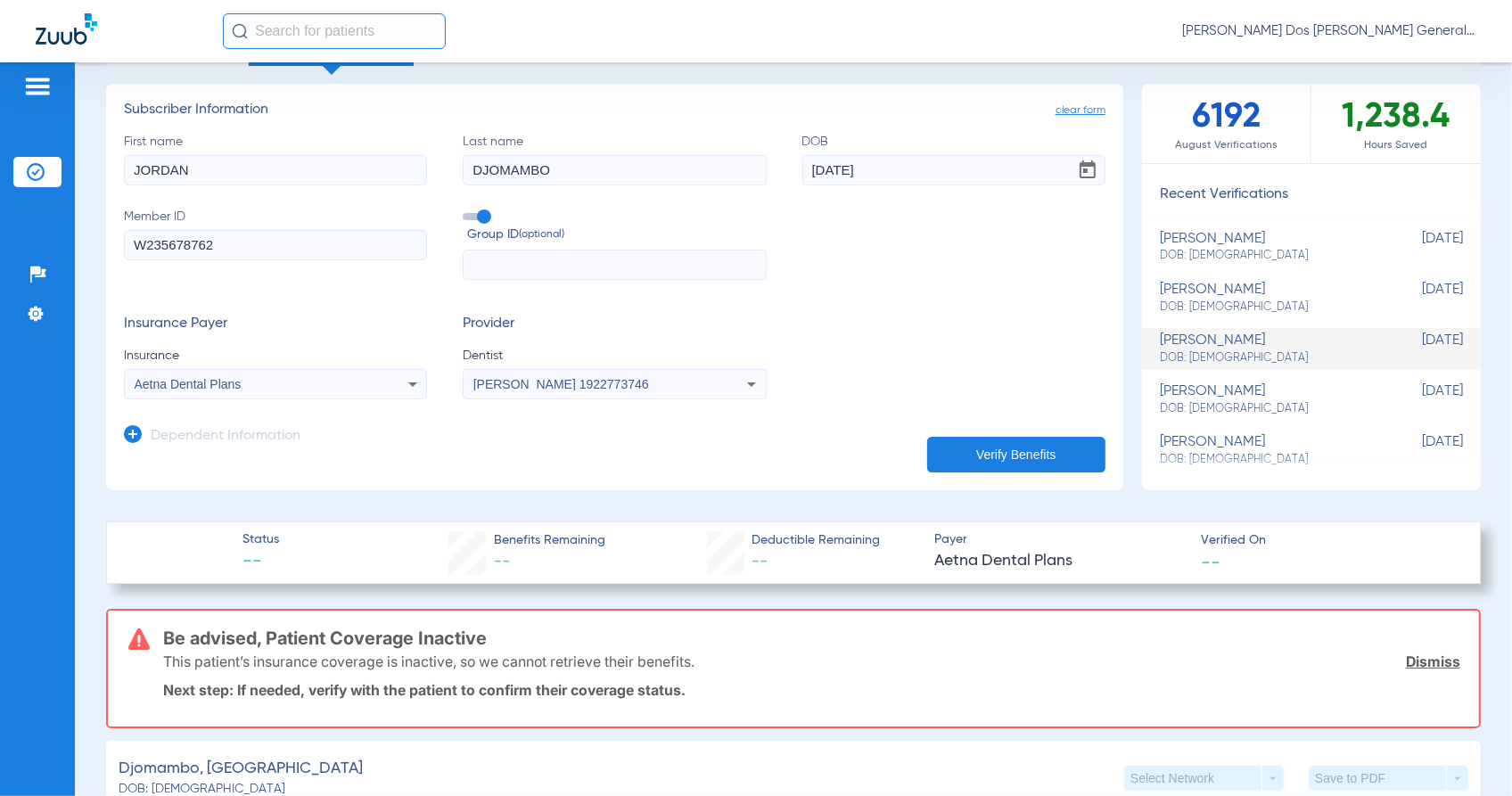
scroll to position [0, 0]
